Goal: Information Seeking & Learning: Compare options

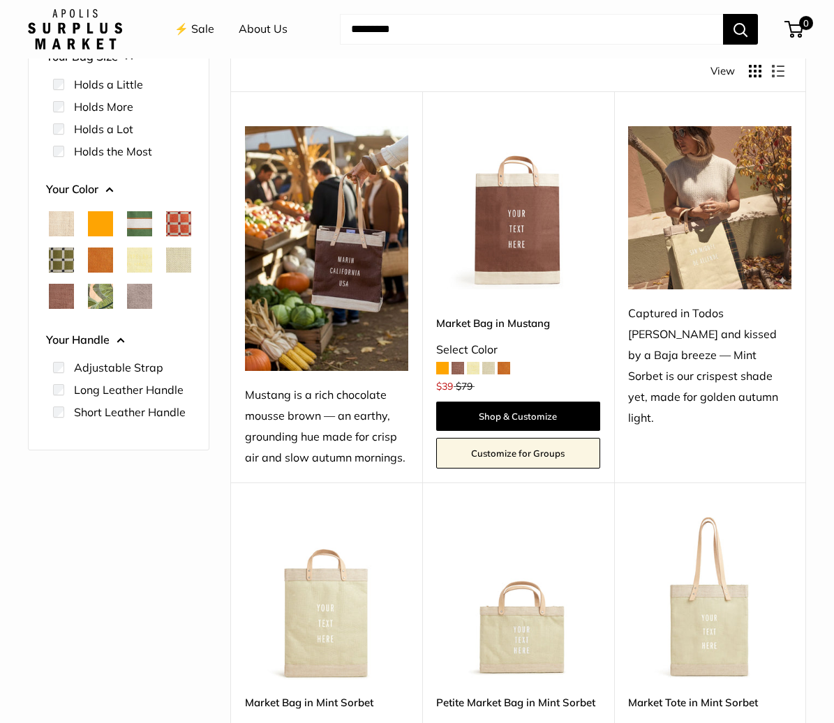
scroll to position [112, 0]
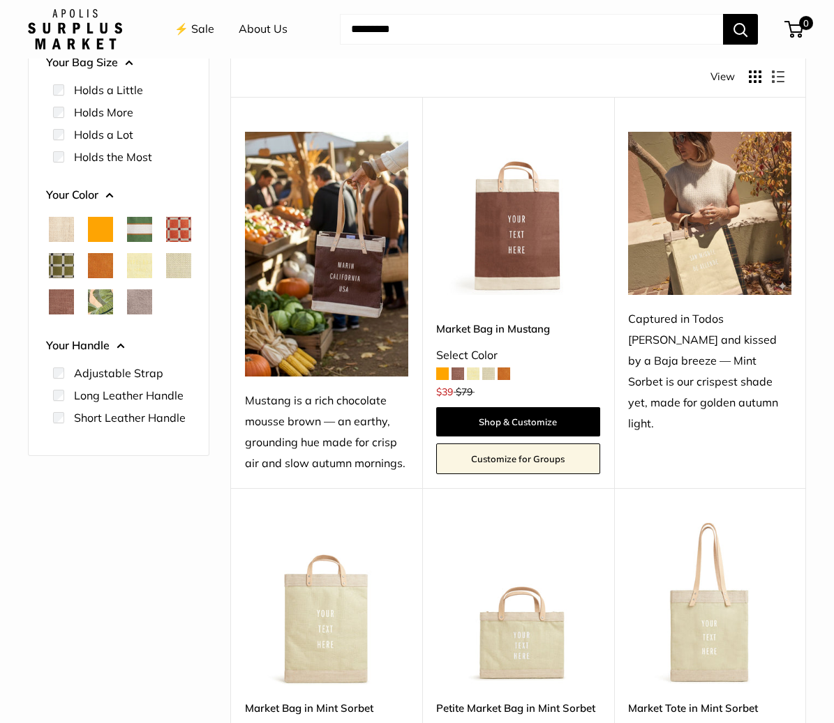
click at [474, 369] on span at bounding box center [473, 374] width 13 height 13
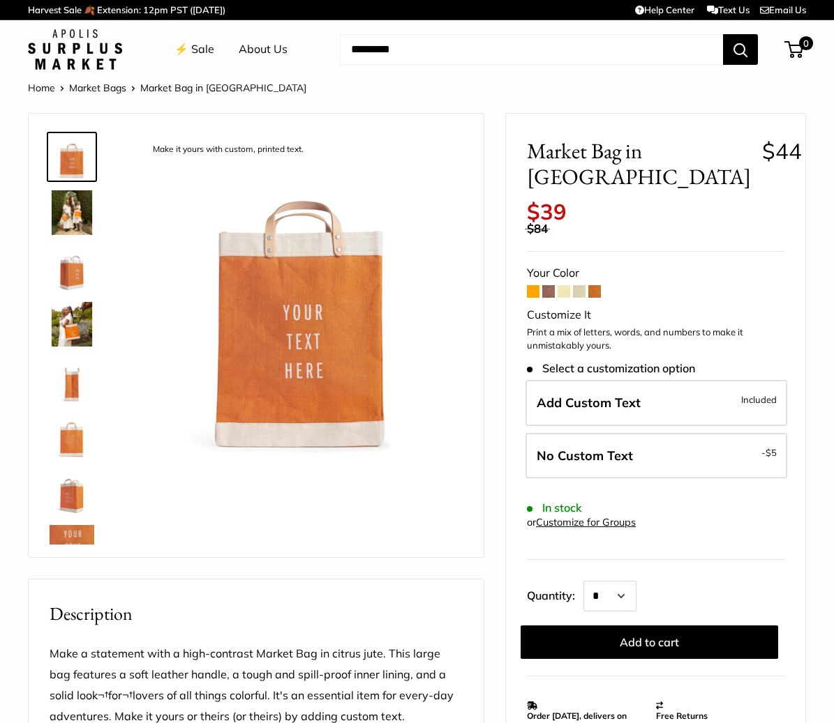
click at [548, 285] on span at bounding box center [548, 291] width 13 height 13
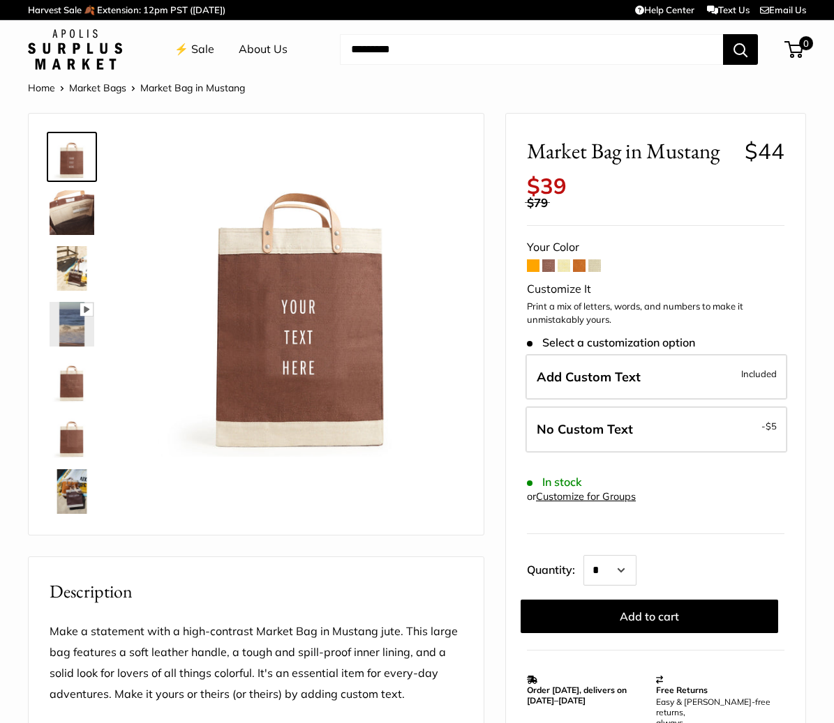
click at [598, 260] on span at bounding box center [594, 266] width 13 height 13
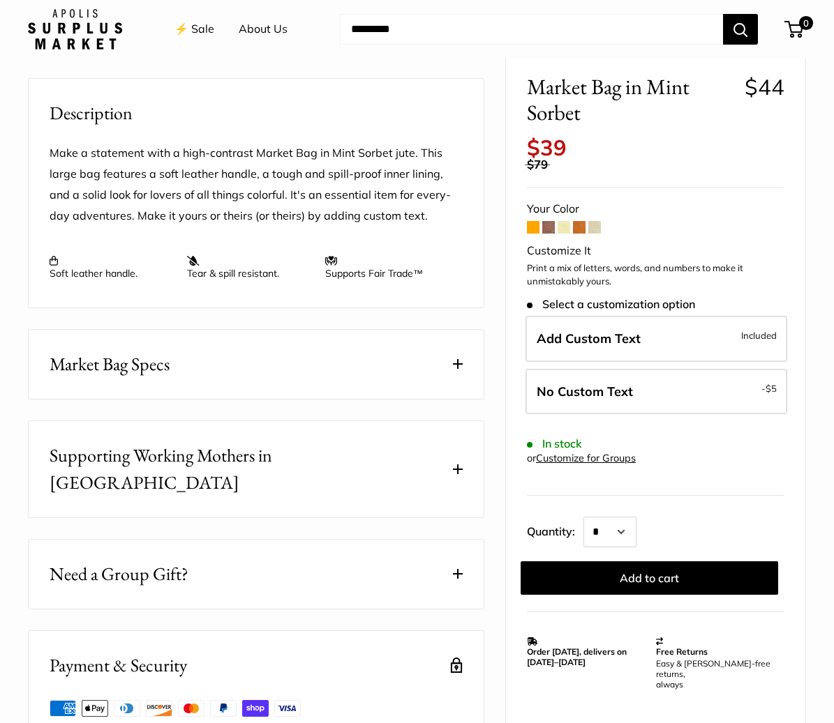
scroll to position [503, 0]
